Goal: Check status: Check status

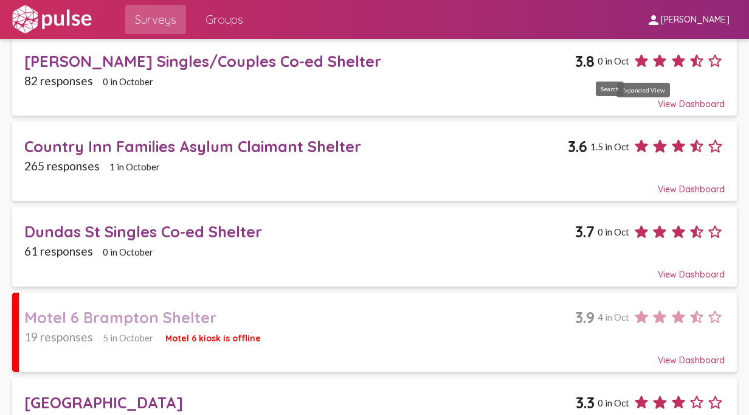
scroll to position [182, 0]
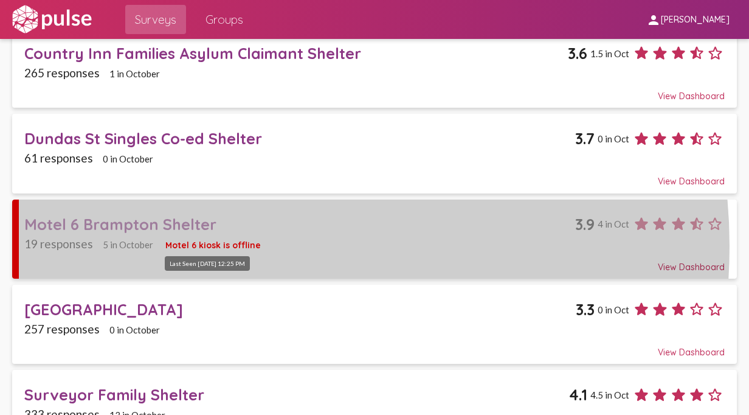
click at [215, 243] on span "Motel 6 kiosk is offline" at bounding box center [212, 245] width 95 height 11
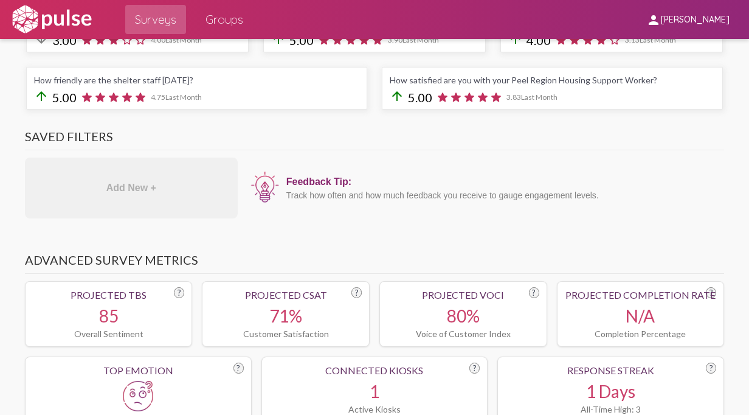
scroll to position [61, 0]
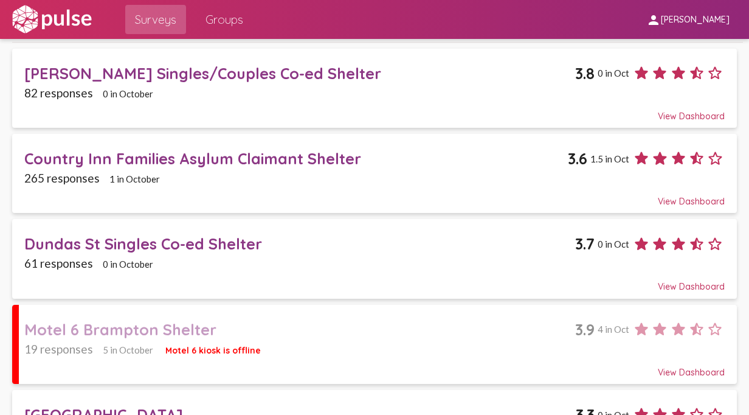
scroll to position [122, 0]
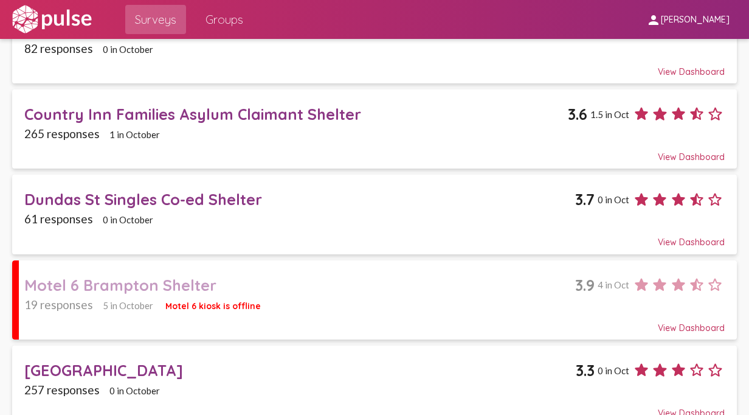
drag, startPoint x: 541, startPoint y: 363, endPoint x: 524, endPoint y: 351, distance: 20.6
click at [542, 363] on div "[GEOGRAPHIC_DATA]" at bounding box center [299, 370] width 551 height 19
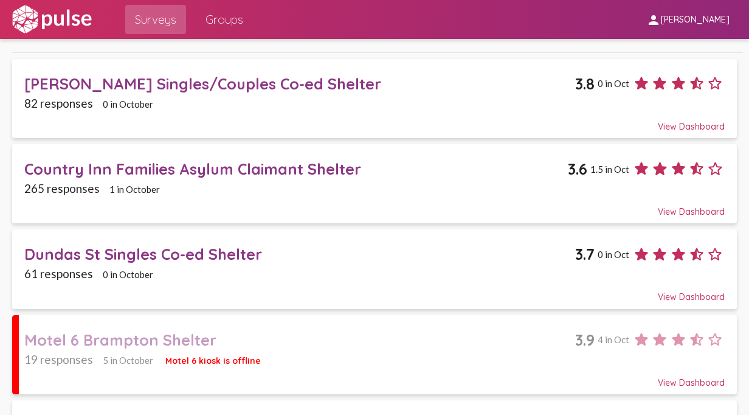
scroll to position [122, 0]
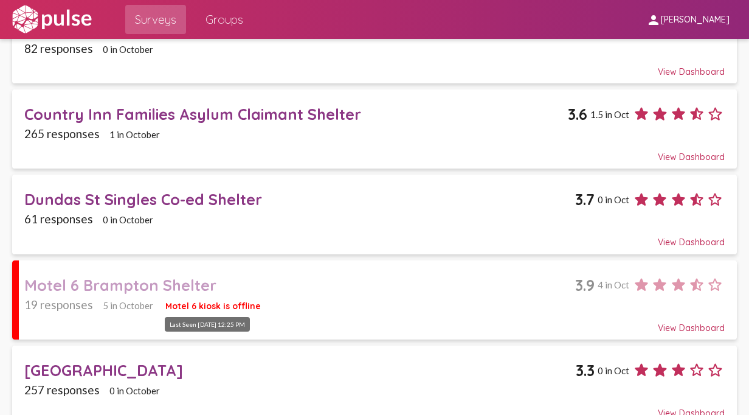
click at [240, 301] on span "Motel 6 kiosk is offline" at bounding box center [212, 305] width 95 height 11
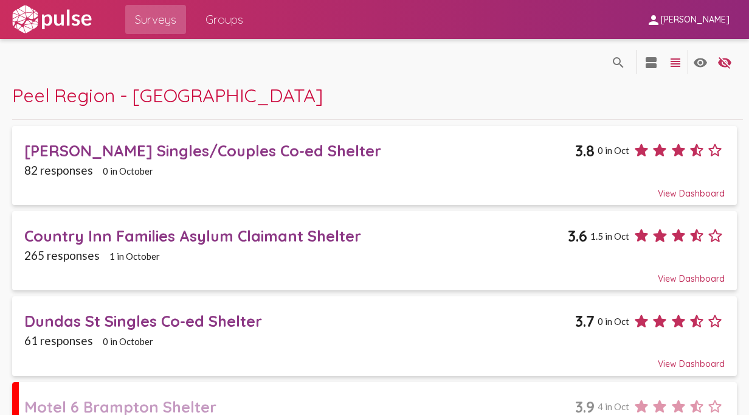
scroll to position [243, 0]
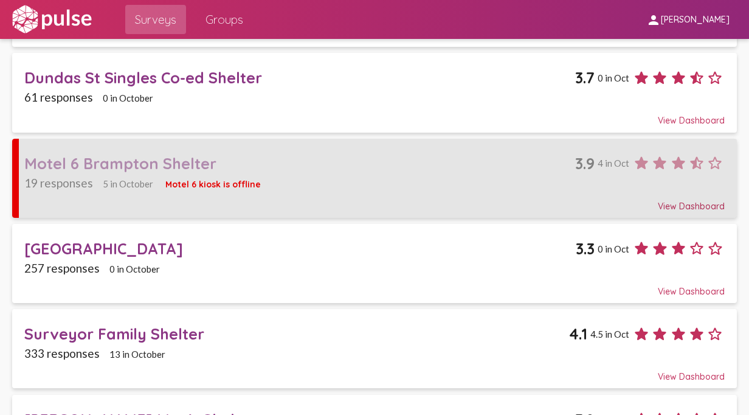
click at [688, 199] on div "View Dashboard" at bounding box center [374, 201] width 700 height 22
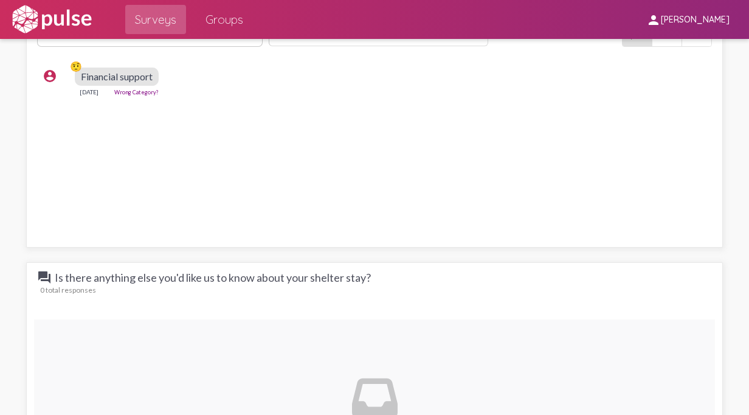
scroll to position [3952, 0]
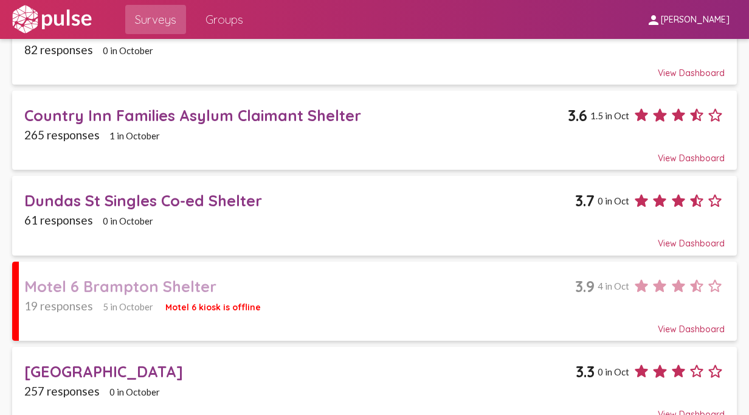
scroll to position [102, 0]
